Goal: Information Seeking & Learning: Learn about a topic

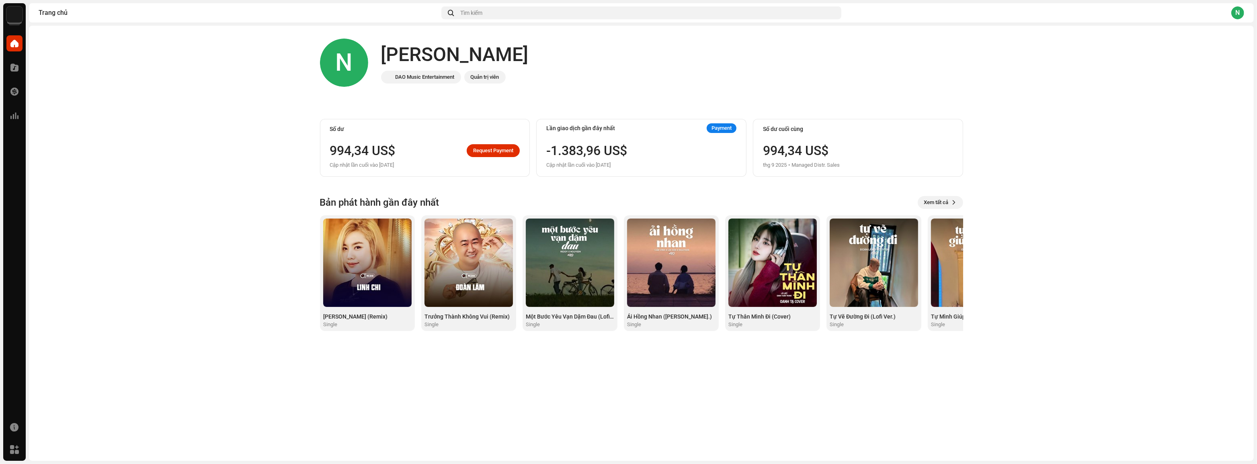
click at [15, 18] on img at bounding box center [14, 14] width 16 height 16
drag, startPoint x: 223, startPoint y: 109, endPoint x: 414, endPoint y: 113, distance: 190.6
click at [225, 109] on home-home "N CHÀO, Nguyen DAO Music Entertainment Quản trị viên Số dư 998,35 US$ Request P…" at bounding box center [641, 185] width 1225 height 318
click at [419, 106] on div "N CHÀO, Nguyen DAO Music Entertainment Quản trị viên Số dư 998,35 US$ Request P…" at bounding box center [641, 185] width 643 height 318
click at [19, 18] on img at bounding box center [14, 14] width 16 height 16
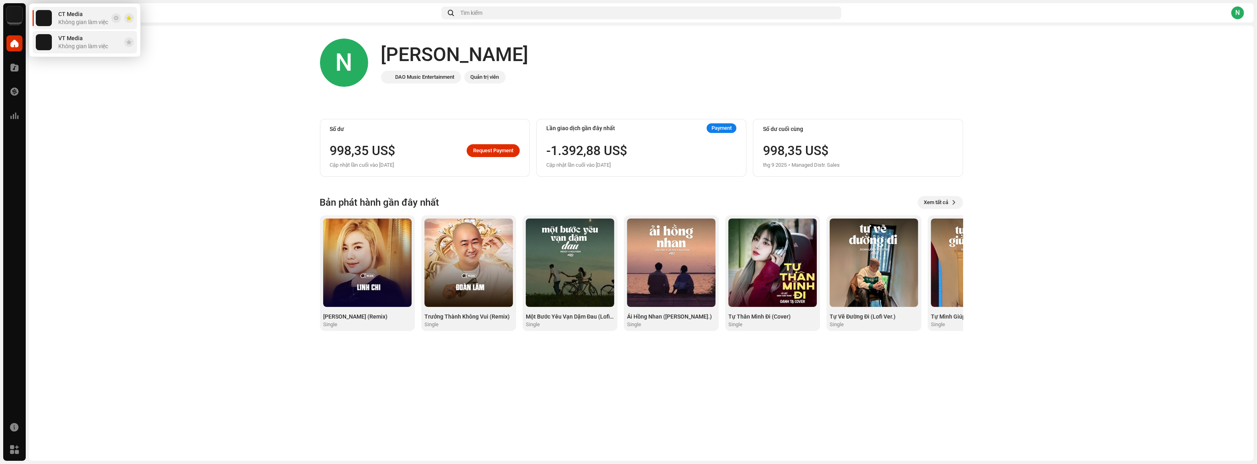
click at [62, 42] on div "VT Media Không gian làm việc" at bounding box center [83, 42] width 50 height 14
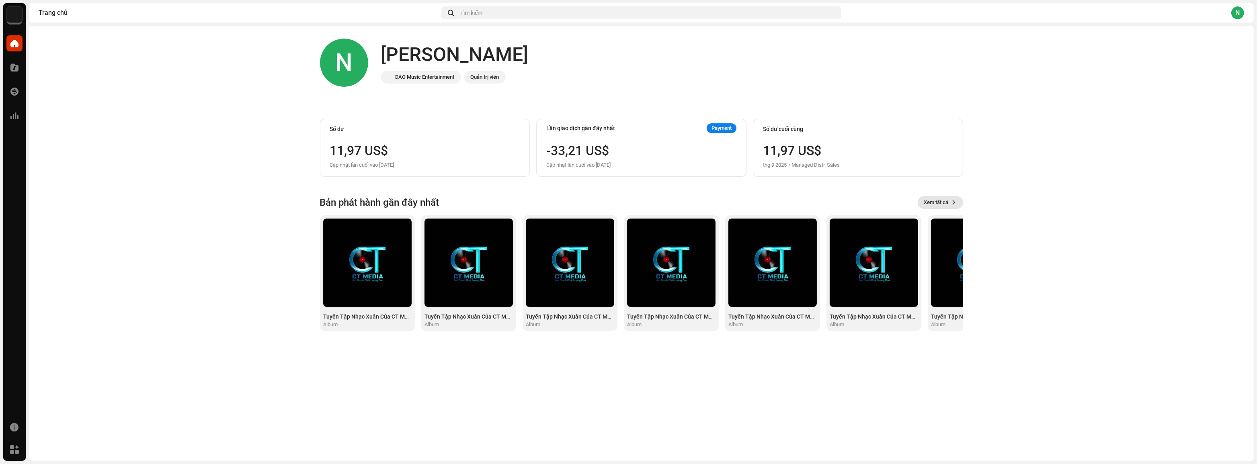
click at [942, 203] on span "Xem tất cả" at bounding box center [936, 203] width 25 height 16
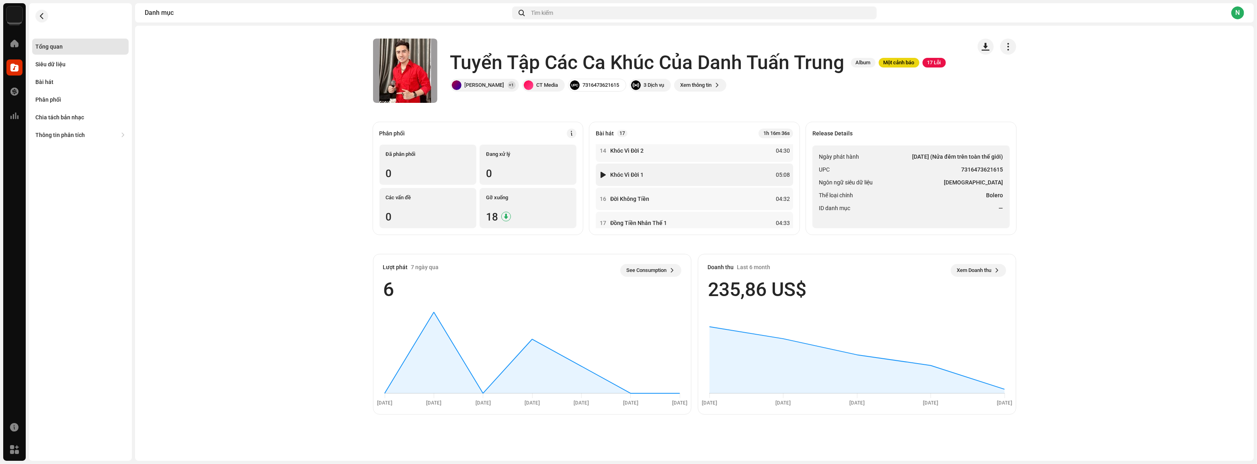
scroll to position [331, 0]
click at [780, 133] on div "1h 16m 36s" at bounding box center [775, 134] width 35 height 10
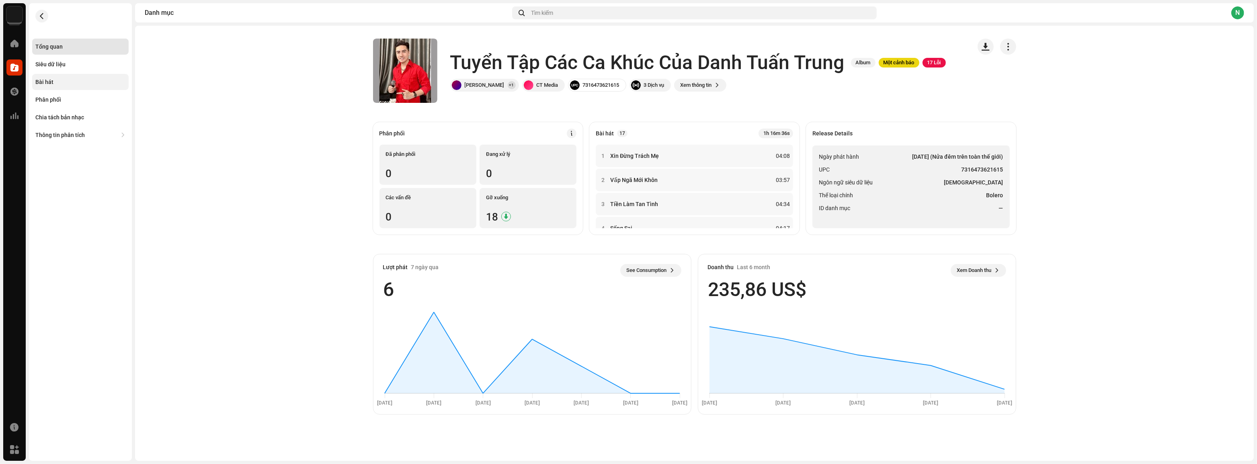
click at [59, 81] on div "Bài hát" at bounding box center [80, 82] width 90 height 6
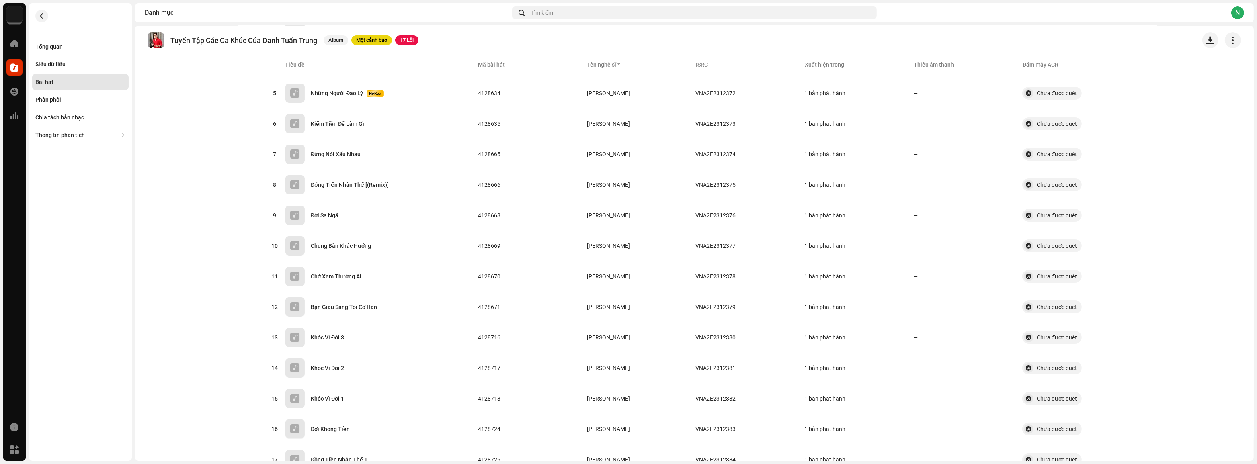
scroll to position [231, 0]
click at [376, 463] on div "VT Media Trang chủ Danh mục Giao dịch Thông tin phân tích Tài nguyên Marketplac…" at bounding box center [628, 232] width 1257 height 464
